Goal: Find specific page/section: Find specific page/section

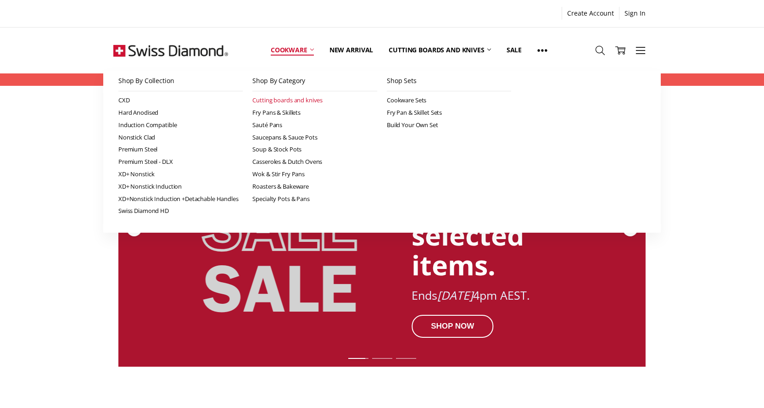
click at [296, 99] on link "Cutting boards and knives" at bounding box center [314, 100] width 125 height 12
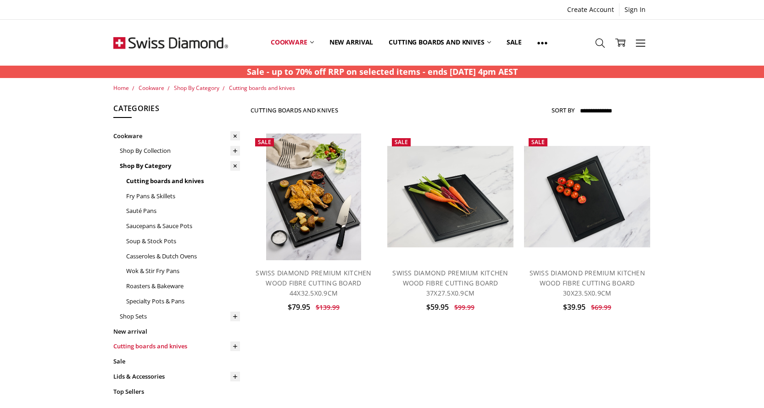
click at [155, 342] on link "Cutting boards and knives" at bounding box center [176, 346] width 127 height 15
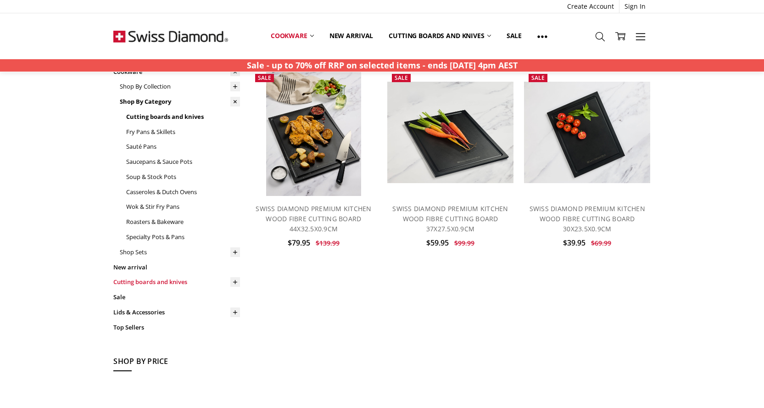
scroll to position [184, 0]
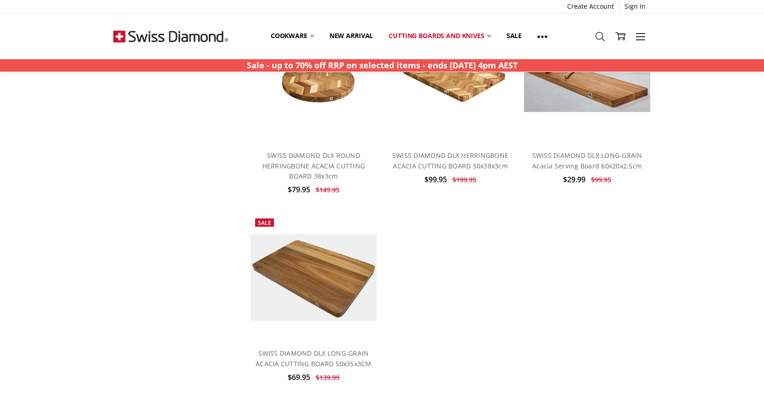
scroll to position [642, 0]
